Goal: Task Accomplishment & Management: Use online tool/utility

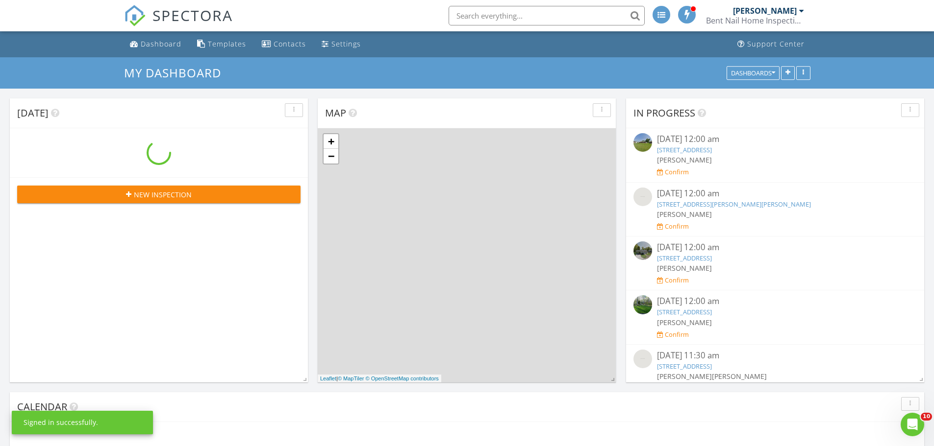
scroll to position [907, 949]
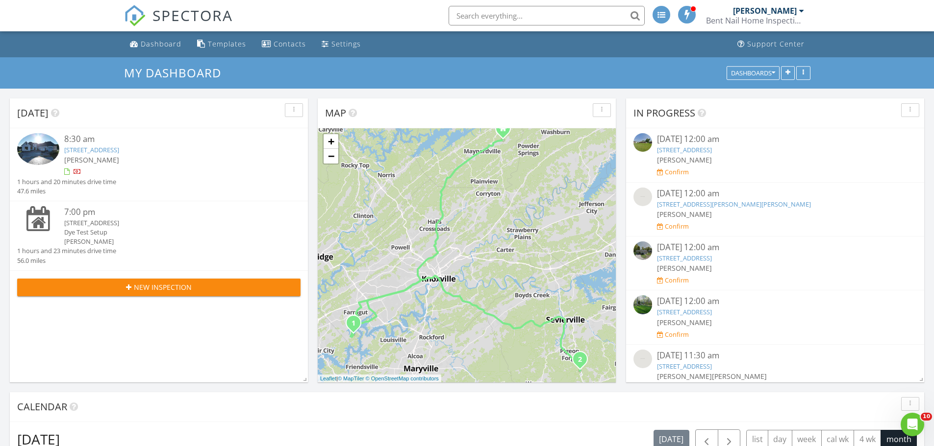
click at [138, 143] on div "8:30 am" at bounding box center [170, 139] width 213 height 12
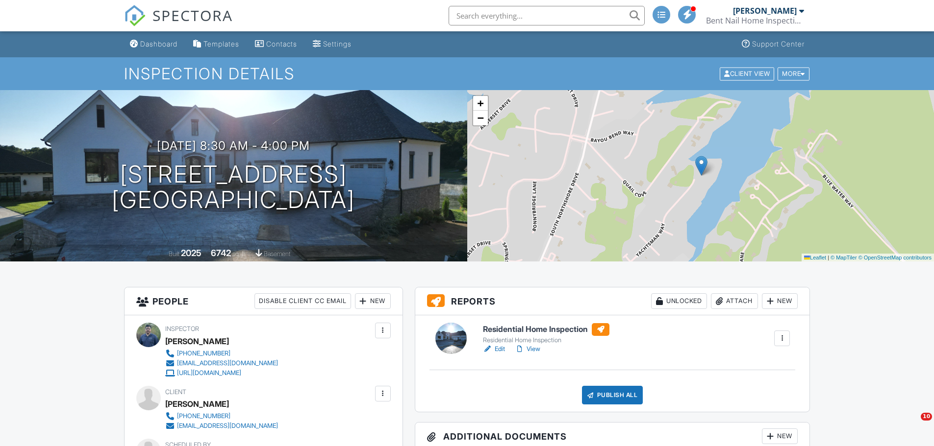
click at [524, 349] on div at bounding box center [520, 350] width 10 height 10
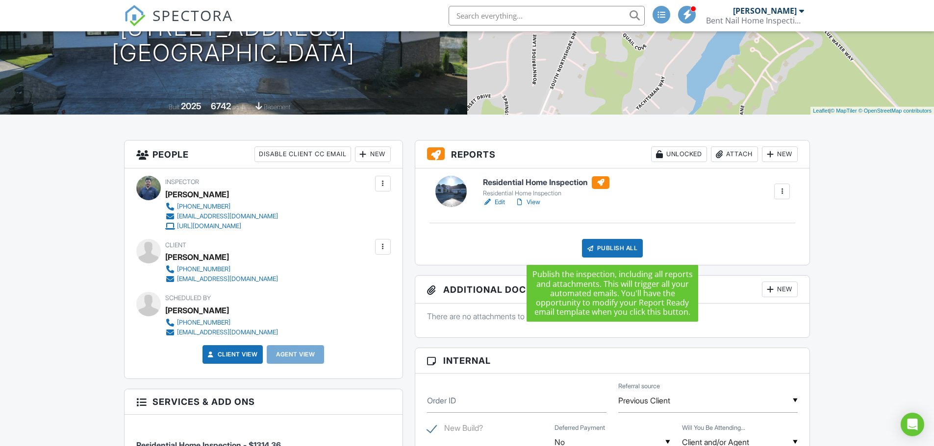
click at [605, 255] on div "Publish All" at bounding box center [612, 248] width 61 height 19
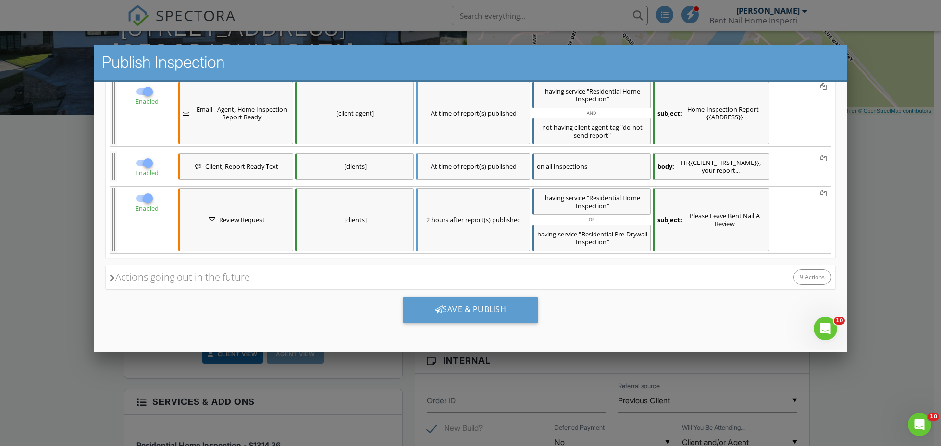
scroll to position [828, 0]
click at [478, 307] on div "Save & Publish" at bounding box center [470, 310] width 135 height 26
